Goal: Book appointment/travel/reservation

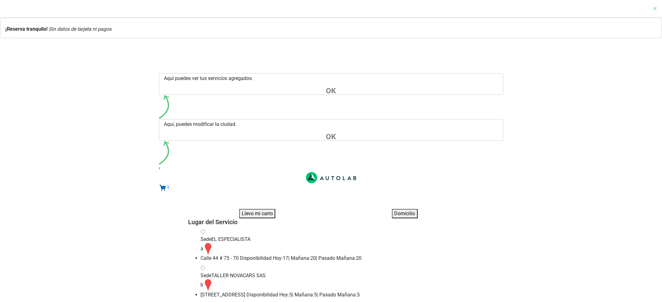
click at [261, 229] on li "Sede EL ESPECIALISTA a Calle 44 # 75 - 70 Disponibilidad [DATE]: 17 | [DATE]: 2…" at bounding box center [337, 247] width 273 height 36
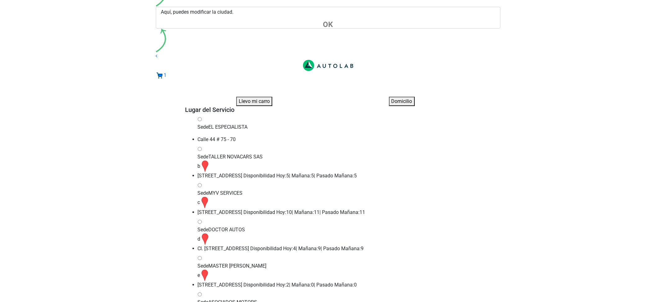
checkbox input "true"
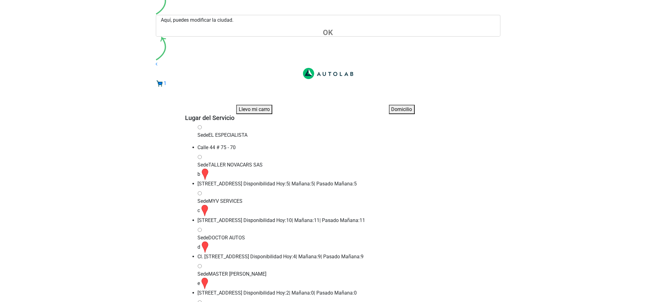
paste input "20900907"
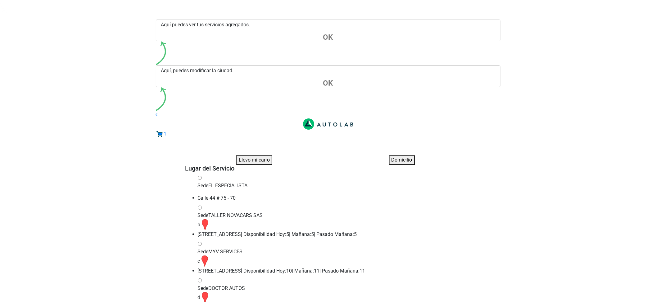
scroll to position [0, 0]
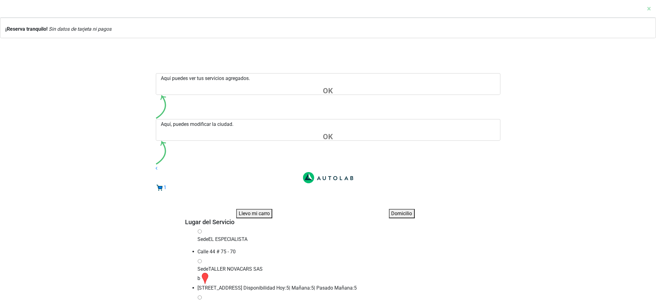
type input "20900907"
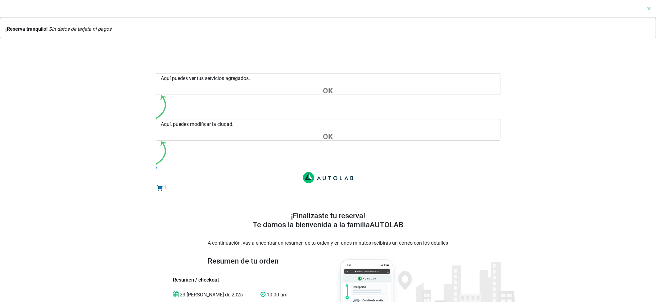
scroll to position [41, 0]
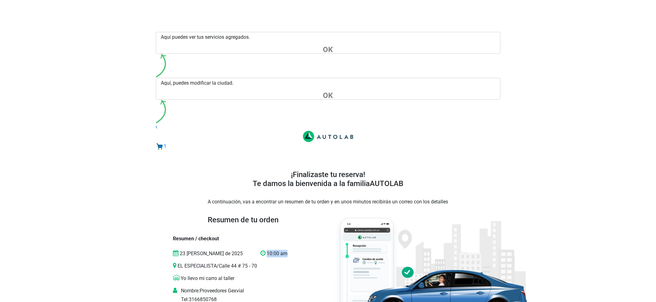
drag, startPoint x: 265, startPoint y: 78, endPoint x: 284, endPoint y: 78, distance: 19.6
click at [284, 250] on p "10:00 am" at bounding box center [281, 253] width 41 height 7
click at [283, 250] on div "10:00 am" at bounding box center [281, 256] width 50 height 12
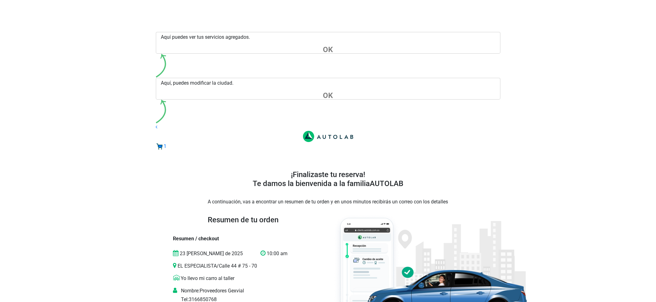
copy p "KMT089"
copy p "CHEVROLET CAPTIVA SPORT"
drag, startPoint x: 240, startPoint y: 165, endPoint x: 175, endPoint y: 163, distance: 65.2
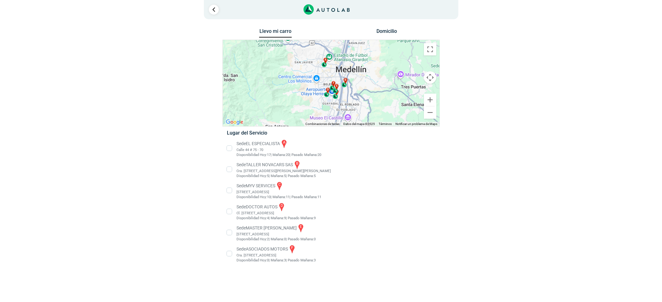
click at [237, 151] on li "Sede EL ESPECIALISTA a Calle 44 # 75 - 70 Disponibilidad [DATE]: 17 | [DATE]: 2…" at bounding box center [331, 148] width 218 height 19
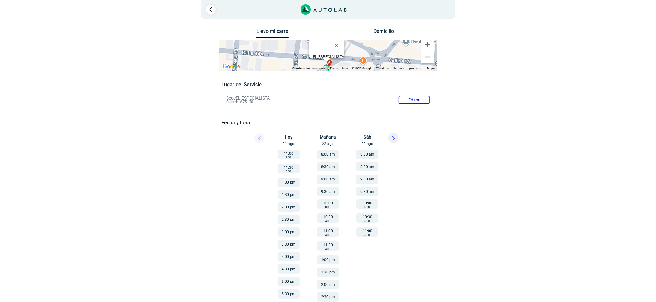
click at [372, 232] on button "11:00 am" at bounding box center [367, 232] width 22 height 9
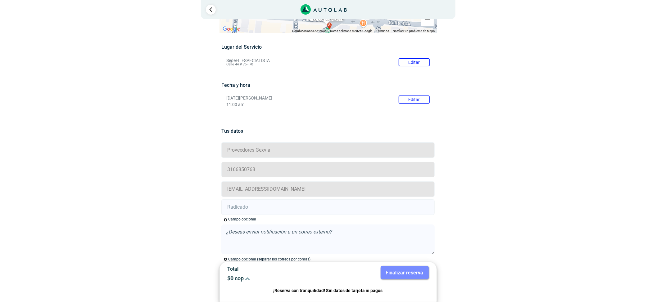
scroll to position [112, 0]
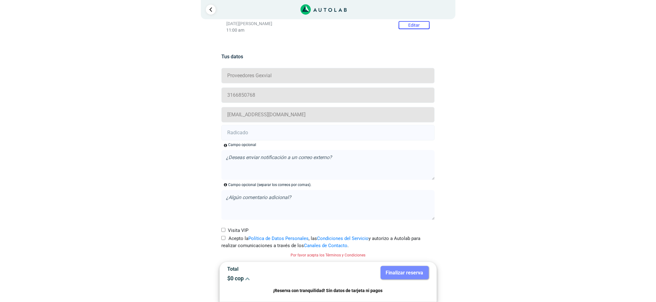
click at [231, 238] on label "Acepto la Política de Datos Personales , las Condiciones del Servicio y autoriz…" at bounding box center [327, 242] width 213 height 14
drag, startPoint x: 254, startPoint y: 132, endPoint x: 251, endPoint y: 132, distance: 3.1
click at [253, 132] on input "text" at bounding box center [327, 133] width 213 height 16
click at [280, 124] on form "Proveedores Gexvial 3166850768 [EMAIL_ADDRESS][DOMAIN_NAME] Campo opcional , la…" at bounding box center [327, 163] width 213 height 192
click at [280, 135] on input "text" at bounding box center [327, 133] width 213 height 16
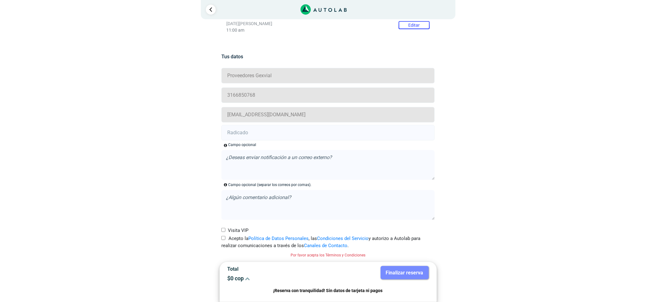
paste input "20902197"
type input "20902197"
click at [225, 240] on input "Acepto la Política de Datos Personales , las Condiciones del Servicio y autoriz…" at bounding box center [223, 238] width 4 height 4
checkbox input "true"
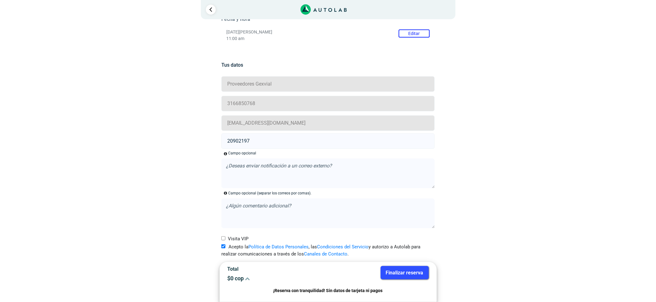
scroll to position [104, 0]
click at [396, 273] on button "Finalizar reserva" at bounding box center [405, 272] width 48 height 13
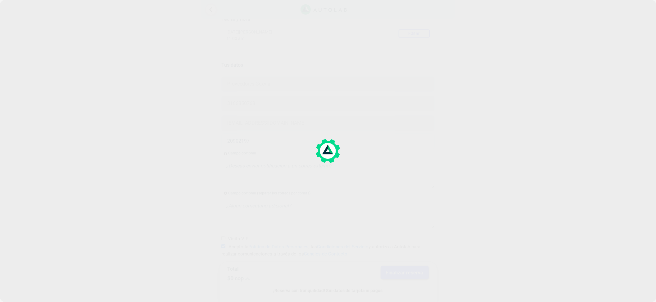
scroll to position [0, 0]
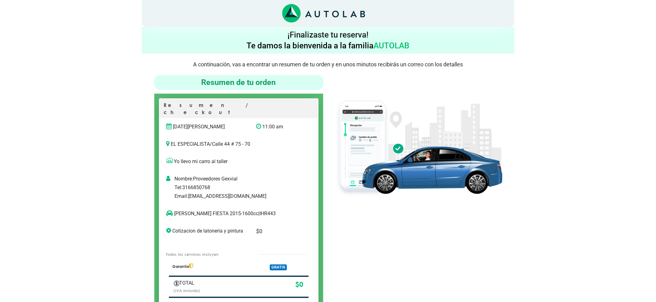
scroll to position [41, 0]
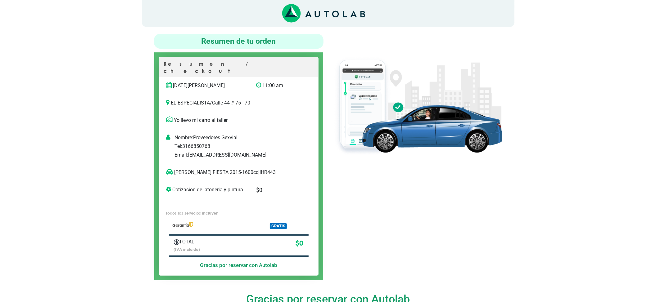
click at [240, 169] on p "[PERSON_NAME] FIESTA 2015-1600cc | IHR443" at bounding box center [232, 172] width 132 height 7
copy p "IHR443"
drag, startPoint x: 203, startPoint y: 164, endPoint x: 175, endPoint y: 168, distance: 28.2
click at [175, 169] on p "[PERSON_NAME] FIESTA 2015-1600cc | IHR443" at bounding box center [232, 172] width 132 height 7
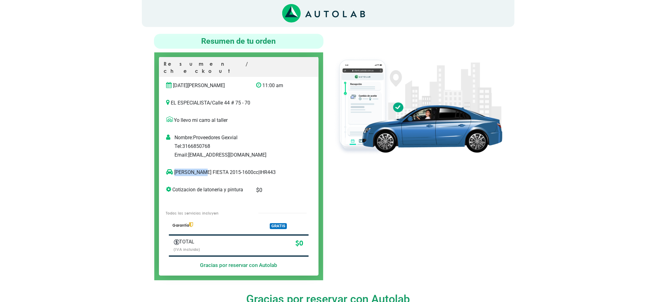
copy p "[PERSON_NAME] FIESTA"
click at [382, 203] on div at bounding box center [417, 157] width 179 height 247
drag, startPoint x: 157, startPoint y: 56, endPoint x: 179, endPoint y: 86, distance: 37.1
click at [179, 86] on div "Resumen / checkout [DATE][PERSON_NAME] 11:00 am EL ESPECIALISTA /" at bounding box center [238, 166] width 169 height 228
click at [393, 133] on img at bounding box center [418, 106] width 170 height 101
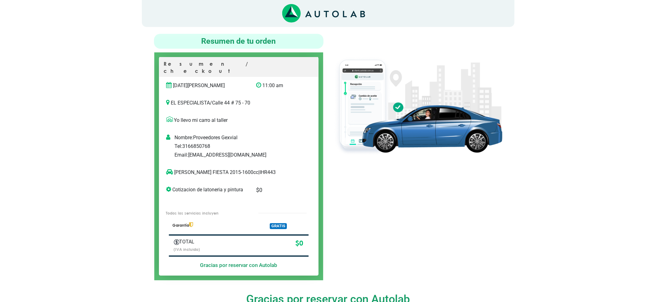
click at [417, 219] on div at bounding box center [417, 157] width 179 height 247
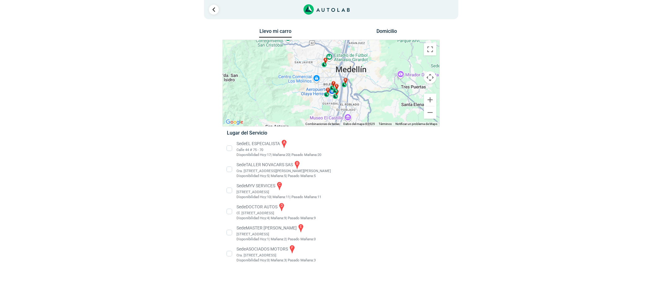
click at [270, 229] on li "Sede MASTER MOTRIZ e Cl 20 #52 35, Guayabal, Medellín, Guayabal, Medellín, Anti…" at bounding box center [331, 233] width 218 height 19
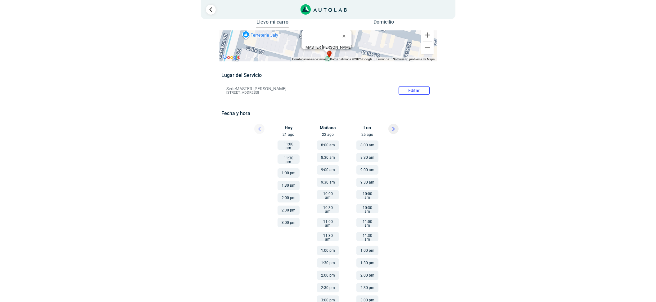
scroll to position [14, 0]
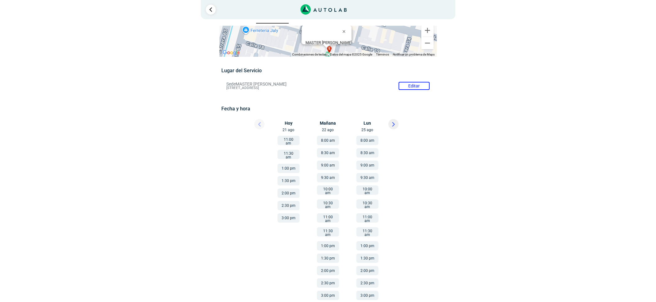
click at [313, 139] on li "8:00 am" at bounding box center [328, 139] width 37 height 12
click at [322, 138] on button "8:00 am" at bounding box center [328, 140] width 22 height 9
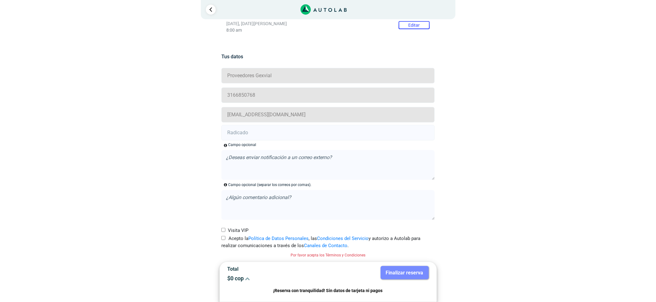
click at [236, 235] on label "Acepto la Política de Datos Personales , las Condiciones del Servicio y autoriz…" at bounding box center [327, 242] width 213 height 14
click at [225, 236] on input "Acepto la Política de Datos Personales , las Condiciones del Servicio y autoriz…" at bounding box center [223, 238] width 4 height 4
checkbox input "true"
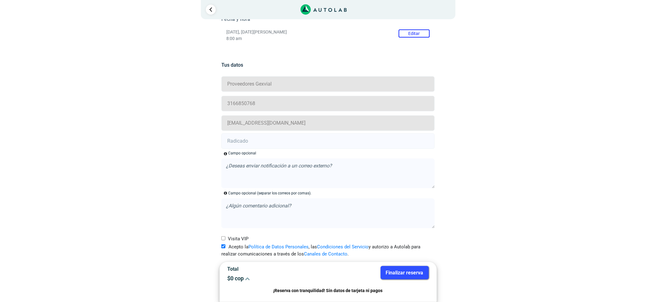
scroll to position [104, 0]
click at [255, 141] on input "text" at bounding box center [327, 142] width 213 height 16
paste input "20909419"
drag, startPoint x: 270, startPoint y: 144, endPoint x: 286, endPoint y: 148, distance: 16.9
click at [270, 144] on input "20909419" at bounding box center [327, 142] width 213 height 16
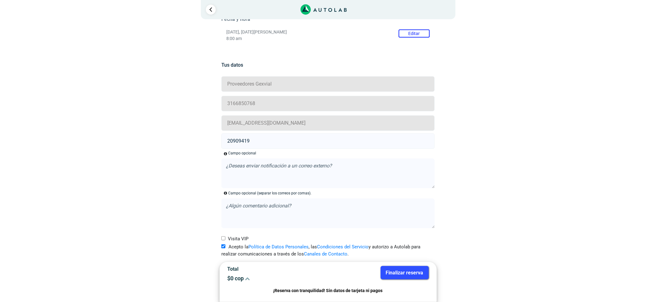
type input "20909419"
click at [431, 278] on div "Finalizar reserva" at bounding box center [380, 276] width 105 height 20
click at [422, 277] on button "Finalizar reserva" at bounding box center [405, 272] width 48 height 13
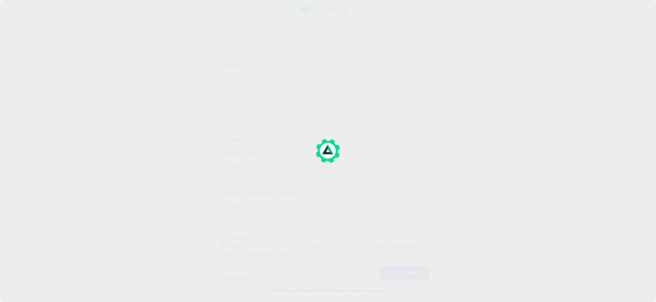
scroll to position [0, 0]
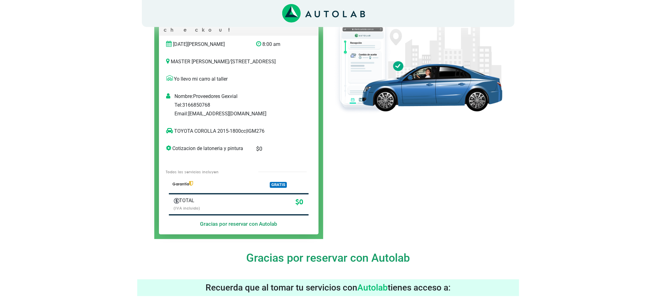
scroll to position [41, 0]
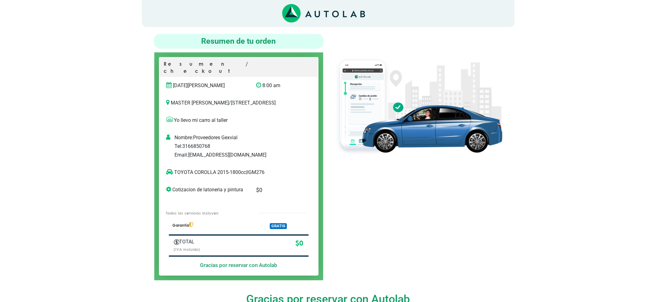
click at [261, 172] on p "TOYOTA COROLLA 2015-1800cc | IGM276" at bounding box center [232, 172] width 132 height 7
copy p "IGM276"
copy p "TOYOTA COROLLA"
drag, startPoint x: 214, startPoint y: 172, endPoint x: 174, endPoint y: 175, distance: 40.2
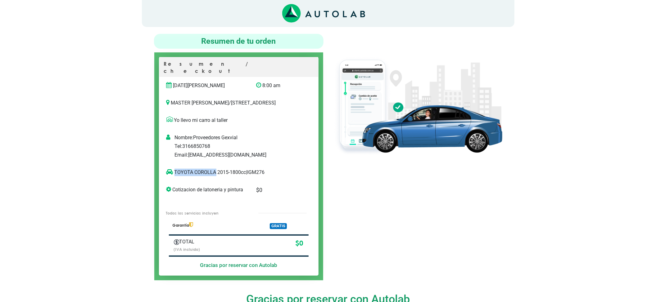
click at [174, 175] on p "TOYOTA COROLLA 2015-1800cc | IGM276" at bounding box center [232, 172] width 132 height 7
